Goal: Task Accomplishment & Management: Use online tool/utility

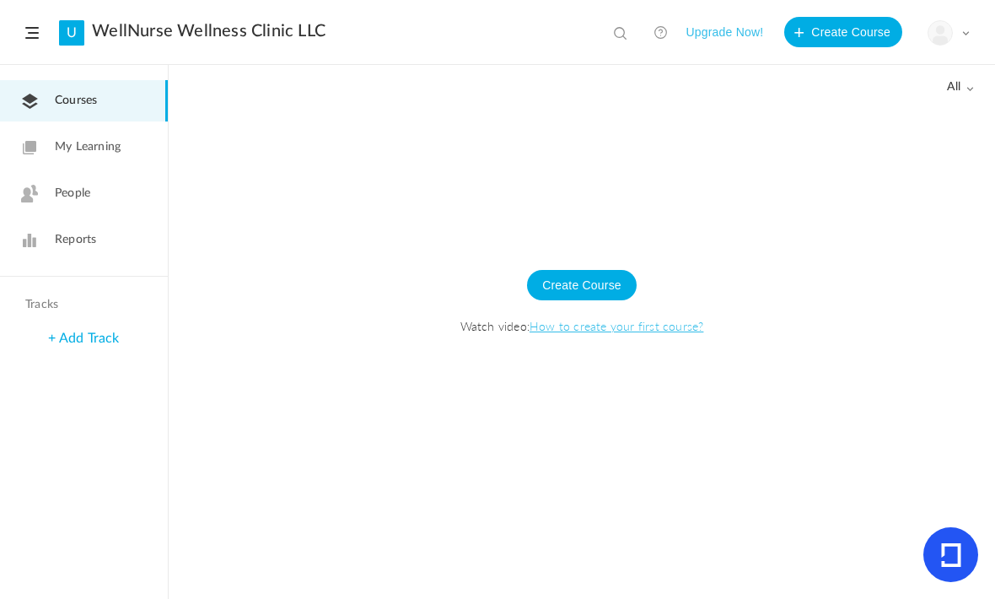
click at [574, 288] on button "Create Course" at bounding box center [582, 285] width 110 height 30
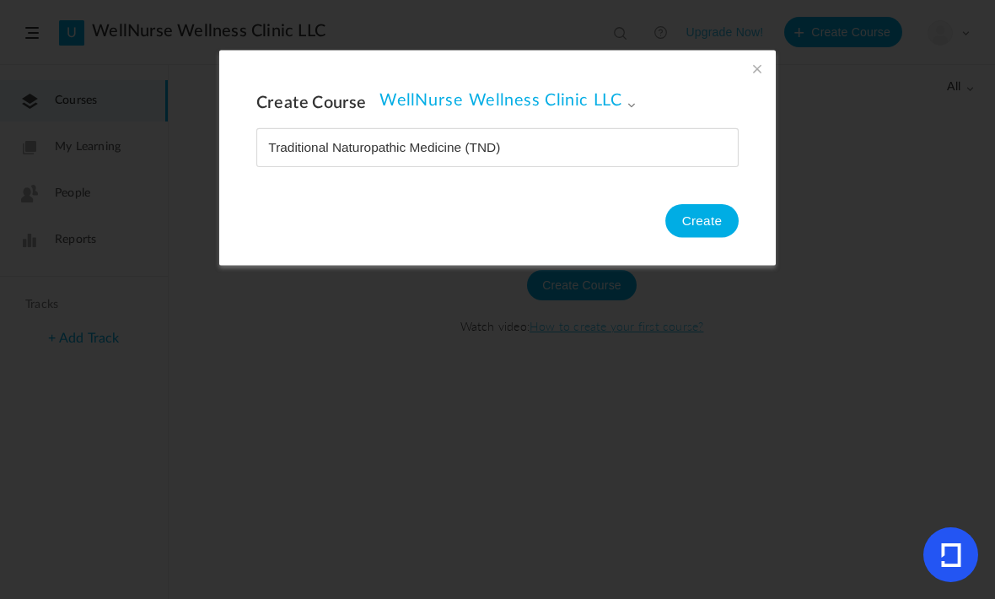
click at [482, 141] on input "name" at bounding box center [497, 147] width 481 height 37
type input "Traditional Naturopathic Doctor (TND)"
click at [719, 221] on button "Create" at bounding box center [701, 221] width 73 height 34
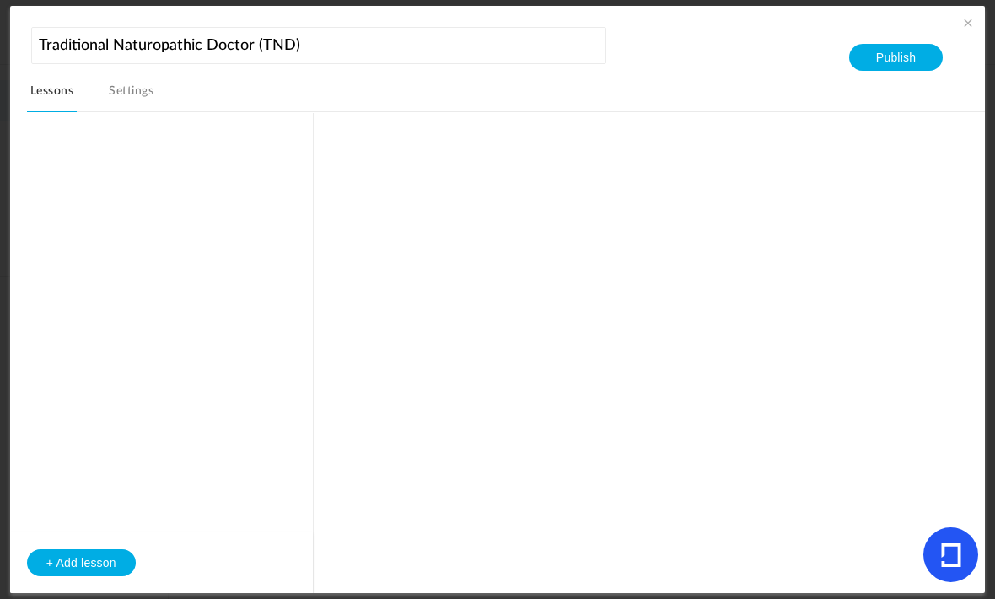
click at [62, 556] on button "+ Add lesson" at bounding box center [81, 562] width 109 height 27
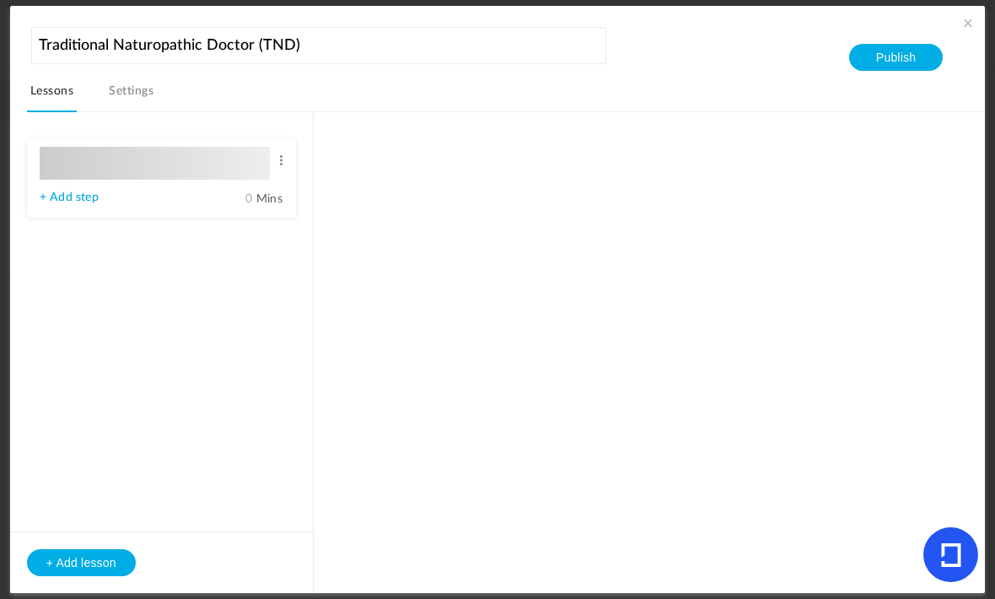
type input "Lesson 1"
type input "0"
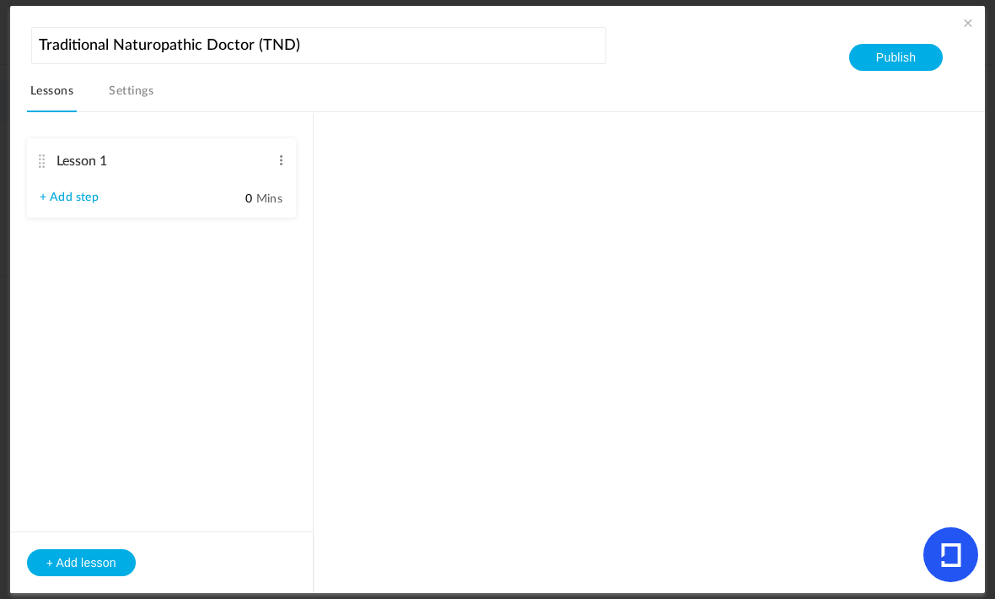
click at [78, 193] on link "+ Add step" at bounding box center [69, 198] width 59 height 14
type input "Step 1"
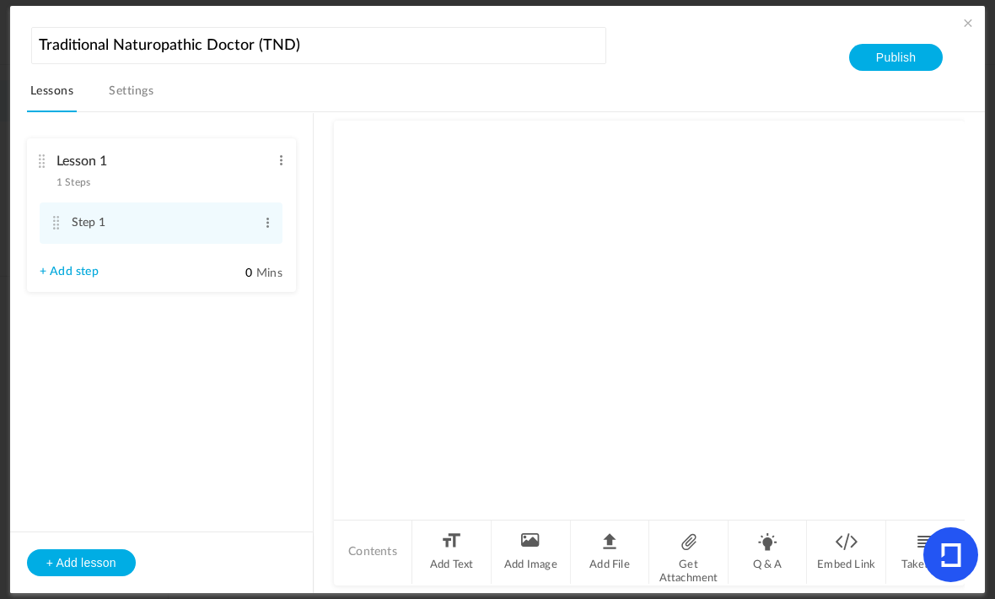
click at [283, 156] on span at bounding box center [281, 160] width 13 height 17
click at [234, 181] on link "Edit" at bounding box center [254, 188] width 66 height 20
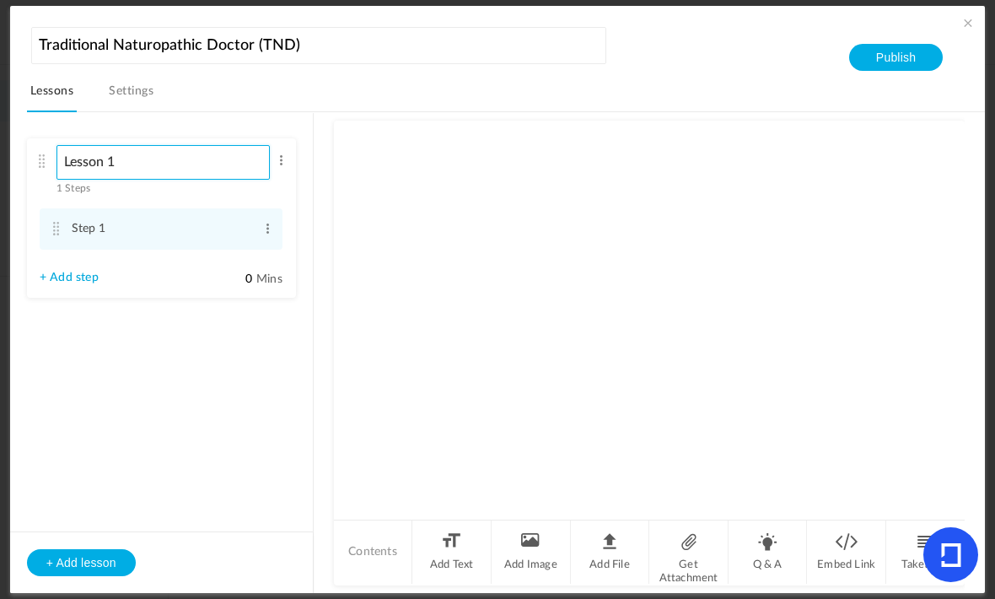
click at [181, 179] on input "Lesson 1" at bounding box center [164, 162] width 214 height 35
click at [882, 354] on div at bounding box center [649, 319] width 631 height 397
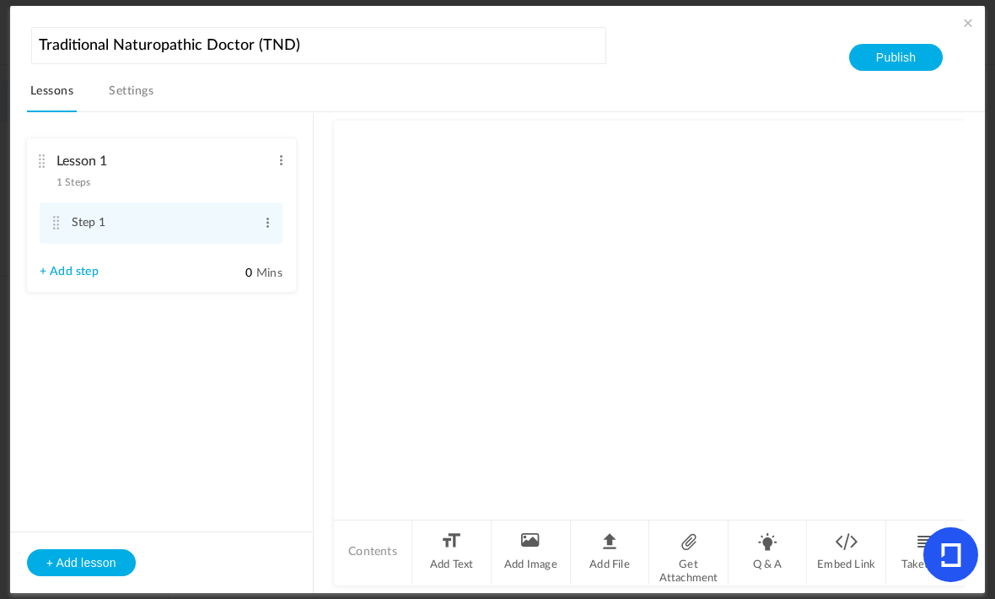
click at [86, 181] on span "1 Steps" at bounding box center [74, 182] width 34 height 10
click at [375, 559] on li "Contents" at bounding box center [373, 551] width 79 height 63
click at [376, 536] on li "Contents" at bounding box center [373, 551] width 79 height 63
click at [923, 539] on li "Takeaway" at bounding box center [925, 551] width 78 height 63
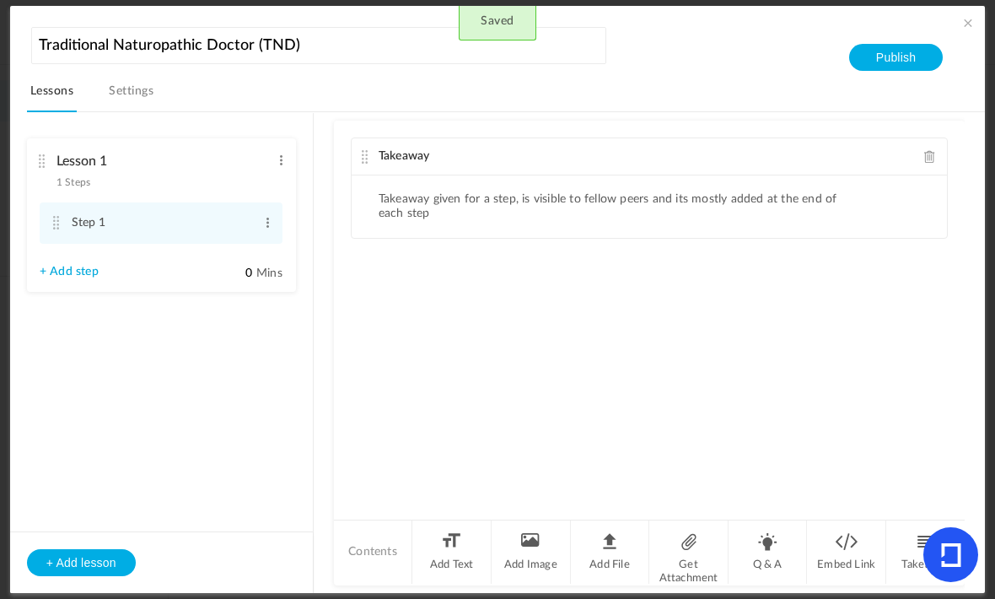
click at [933, 158] on span at bounding box center [930, 156] width 12 height 13
